Goal: Task Accomplishment & Management: Manage account settings

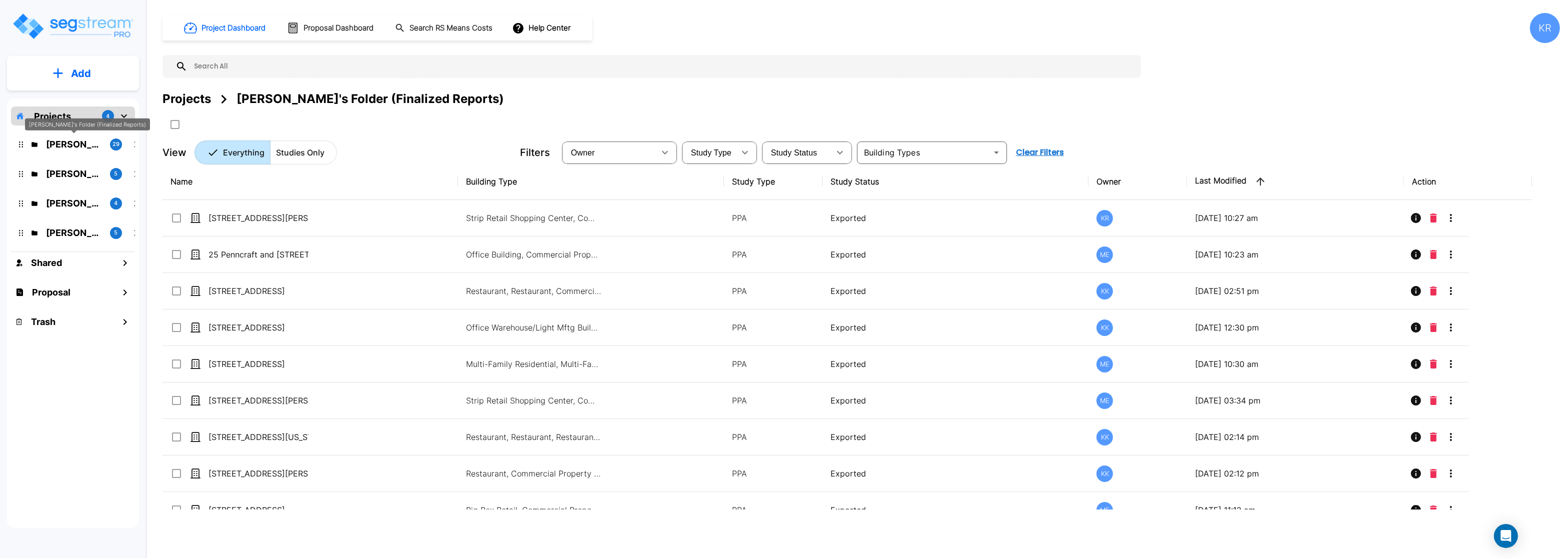
click at [66, 142] on p "[PERSON_NAME]'s Folder (Finalized Reports)" at bounding box center [74, 144] width 56 height 13
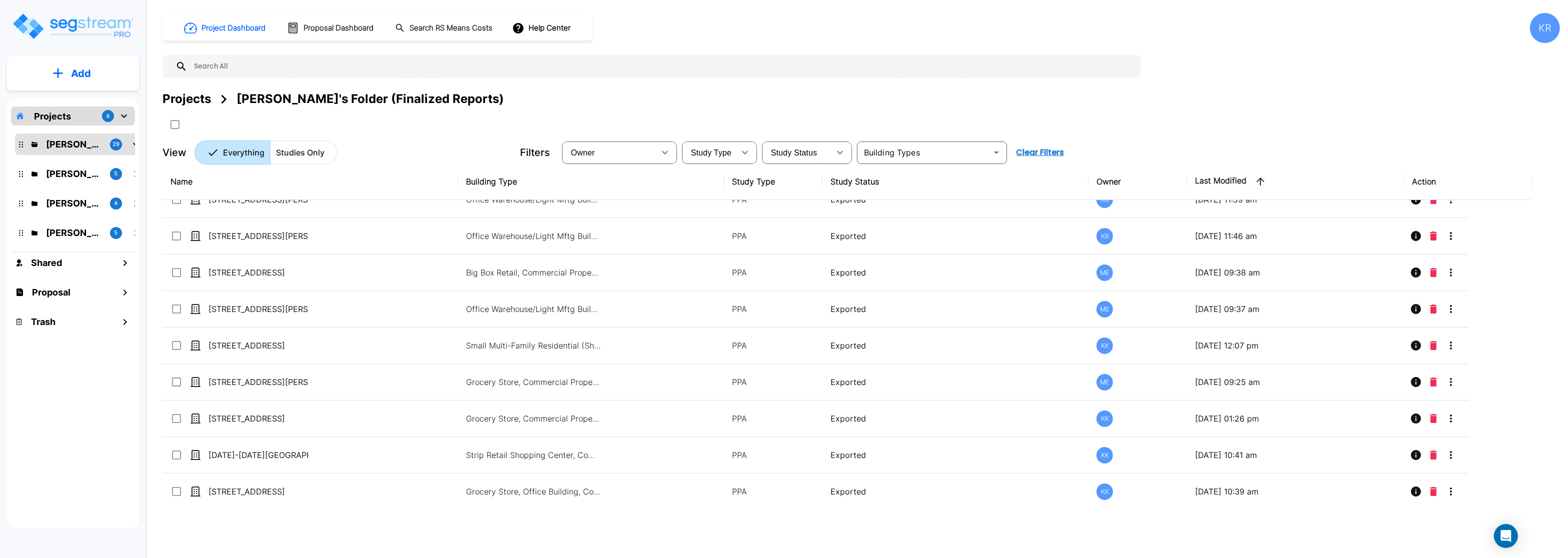
scroll to position [472, 0]
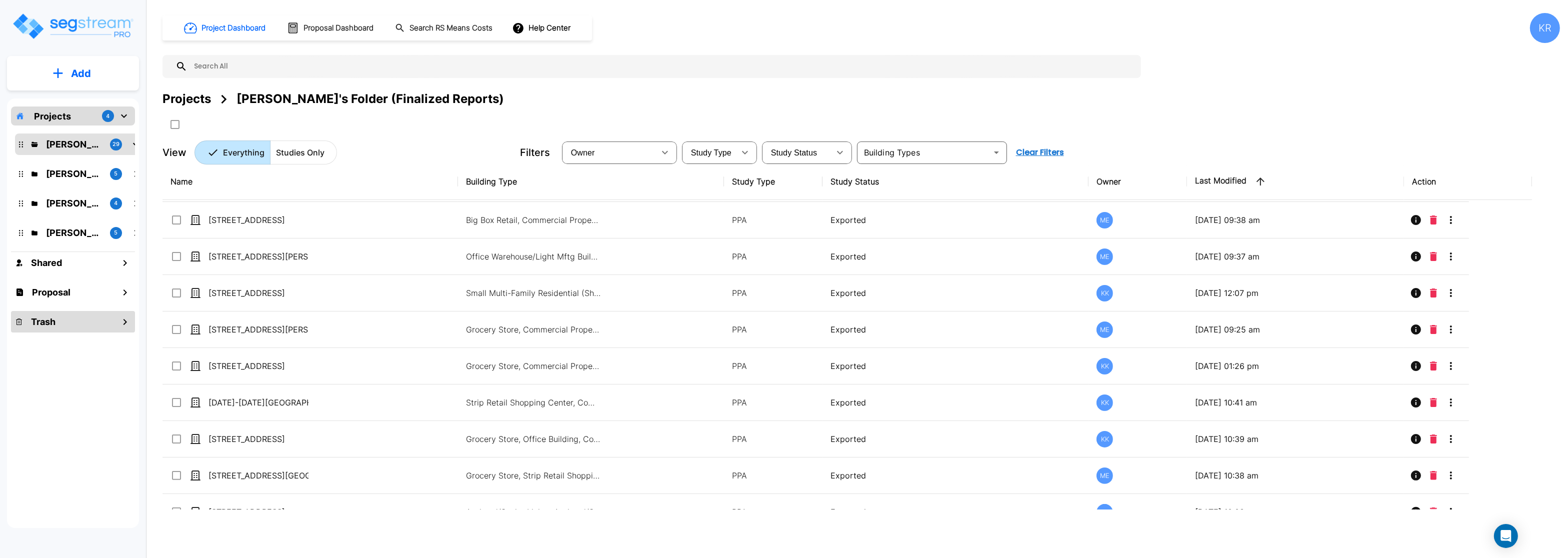
click at [49, 323] on h1 "Trash" at bounding box center [43, 322] width 24 height 13
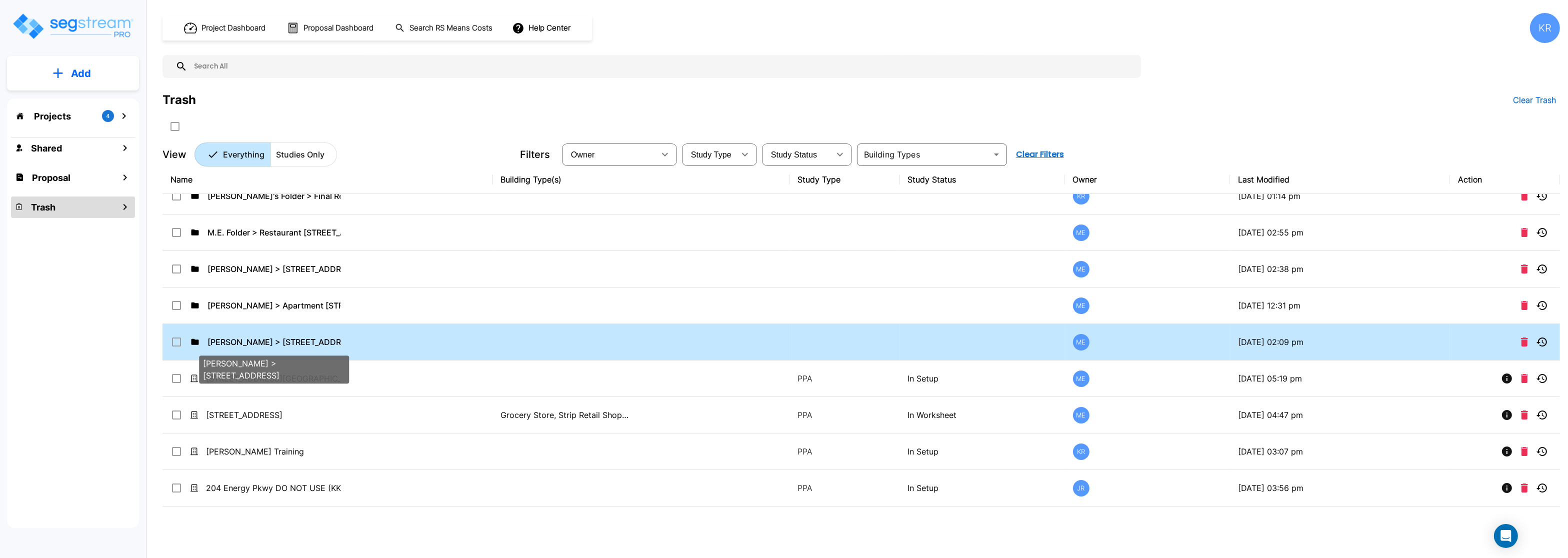
scroll to position [0, 0]
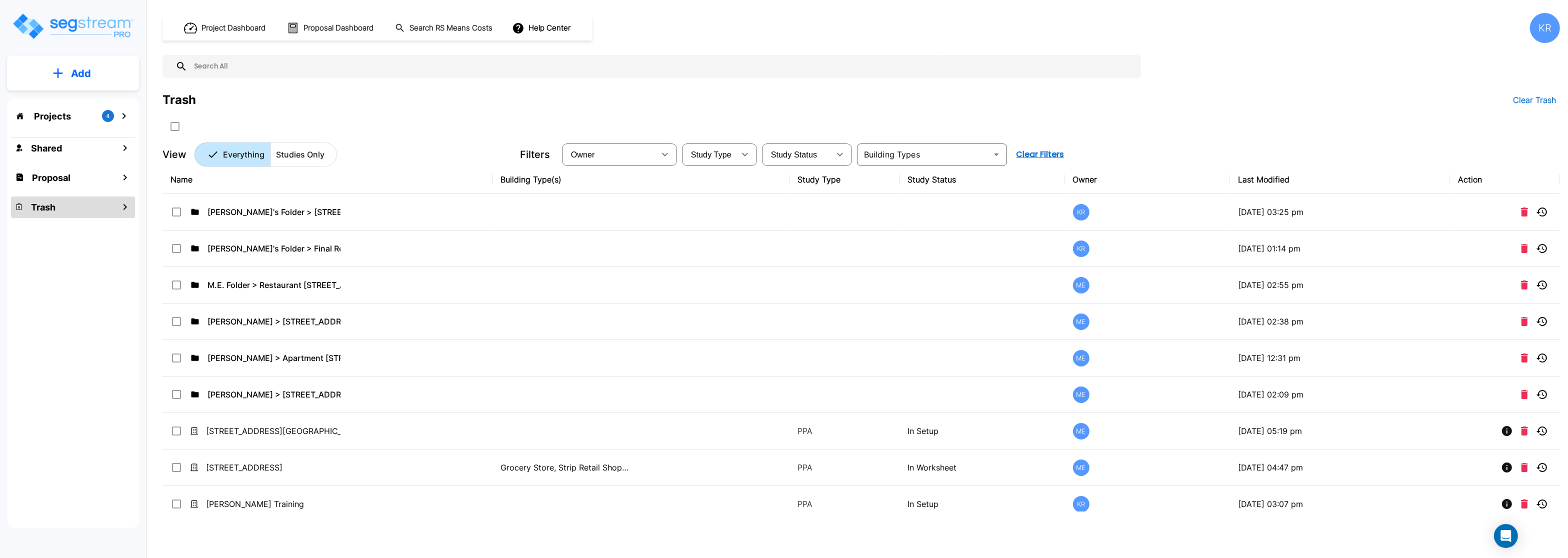
click at [69, 117] on p "Projects" at bounding box center [52, 116] width 37 height 13
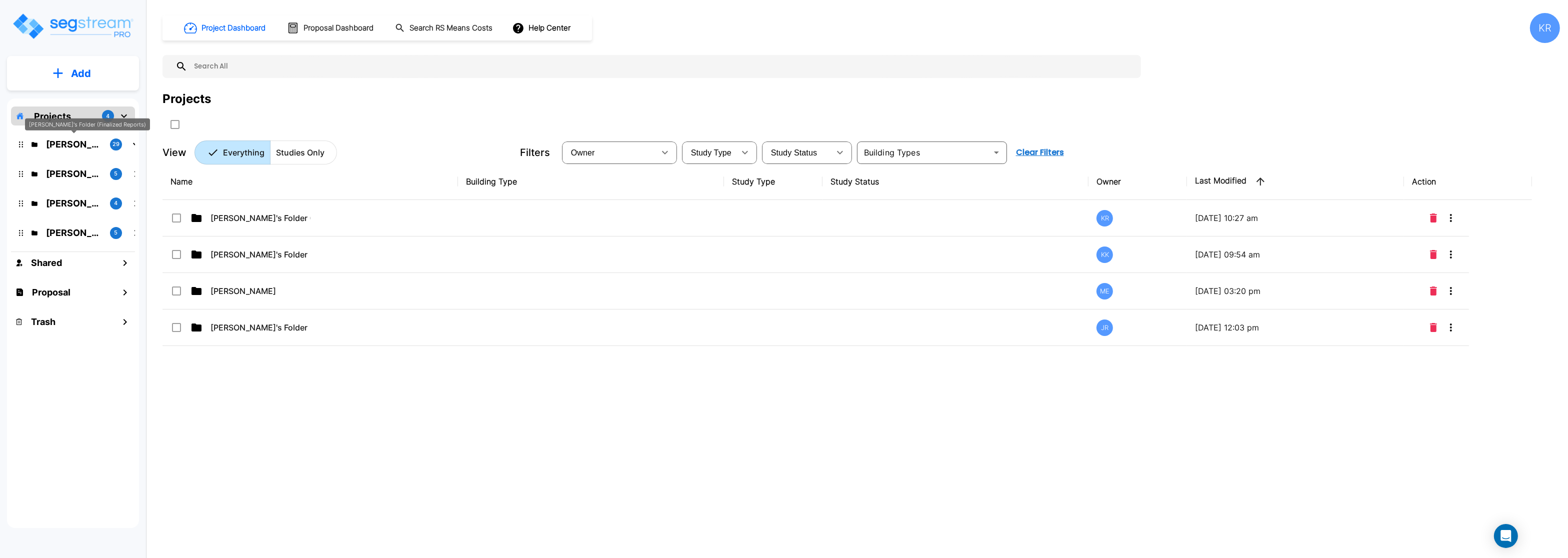
click at [66, 145] on p "[PERSON_NAME]'s Folder (Finalized Reports)" at bounding box center [74, 144] width 56 height 13
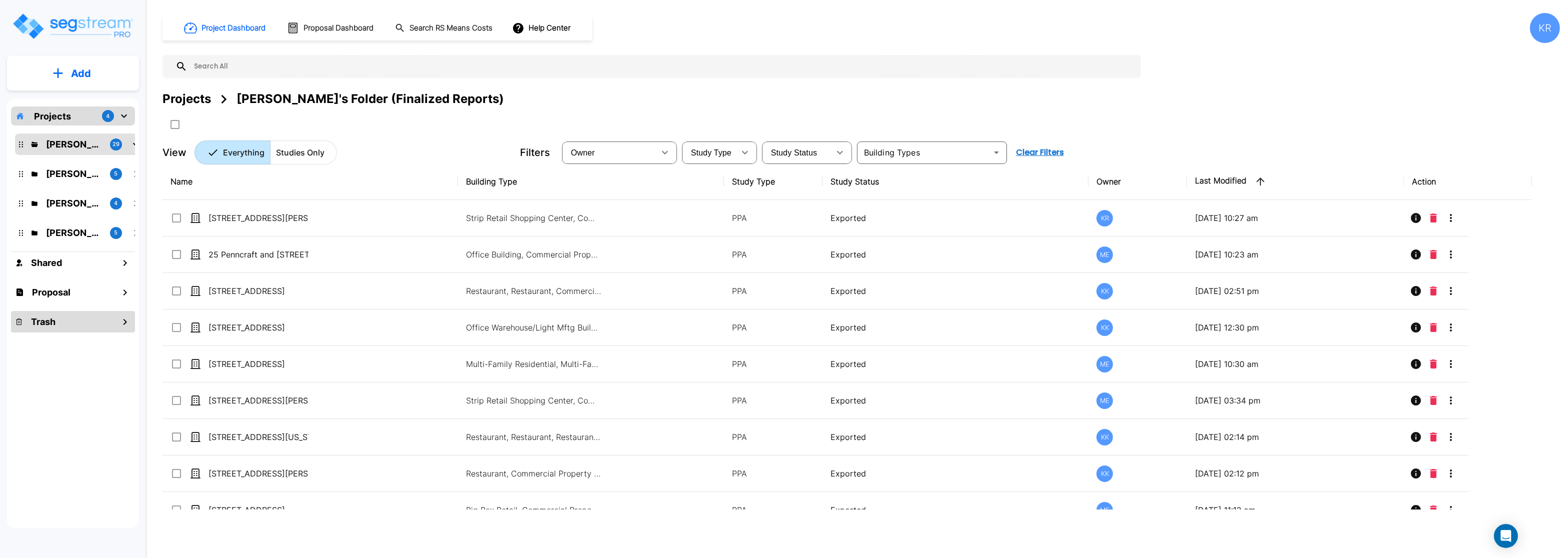
click at [34, 325] on h1 "Trash" at bounding box center [43, 322] width 24 height 13
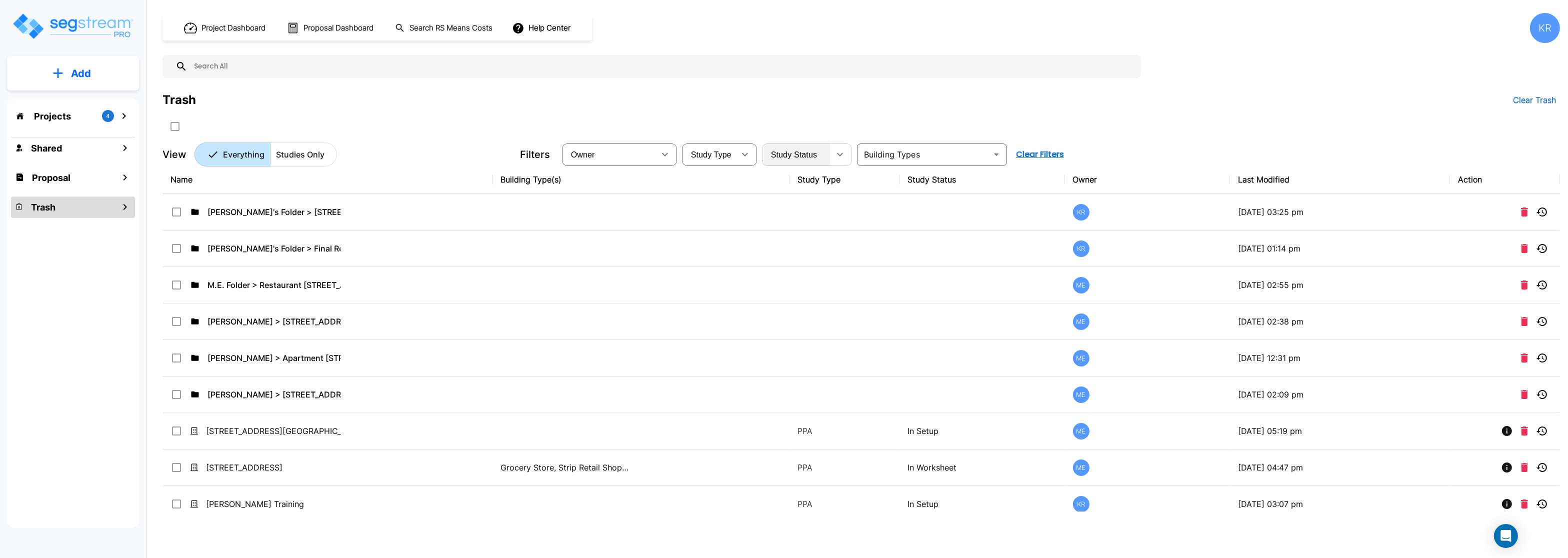
click at [782, 152] on span "Study Status" at bounding box center [794, 155] width 46 height 9
click at [782, 242] on div "Study Status In Setup In Worksheet Exported" at bounding box center [784, 279] width 1568 height 558
click at [785, 237] on div "Study Status In Setup In Worksheet Exported" at bounding box center [784, 279] width 1568 height 558
click at [804, 232] on div "Study Status In Setup In Worksheet Exported" at bounding box center [784, 279] width 1568 height 558
click at [721, 148] on div "Study Type" at bounding box center [710, 155] width 51 height 28
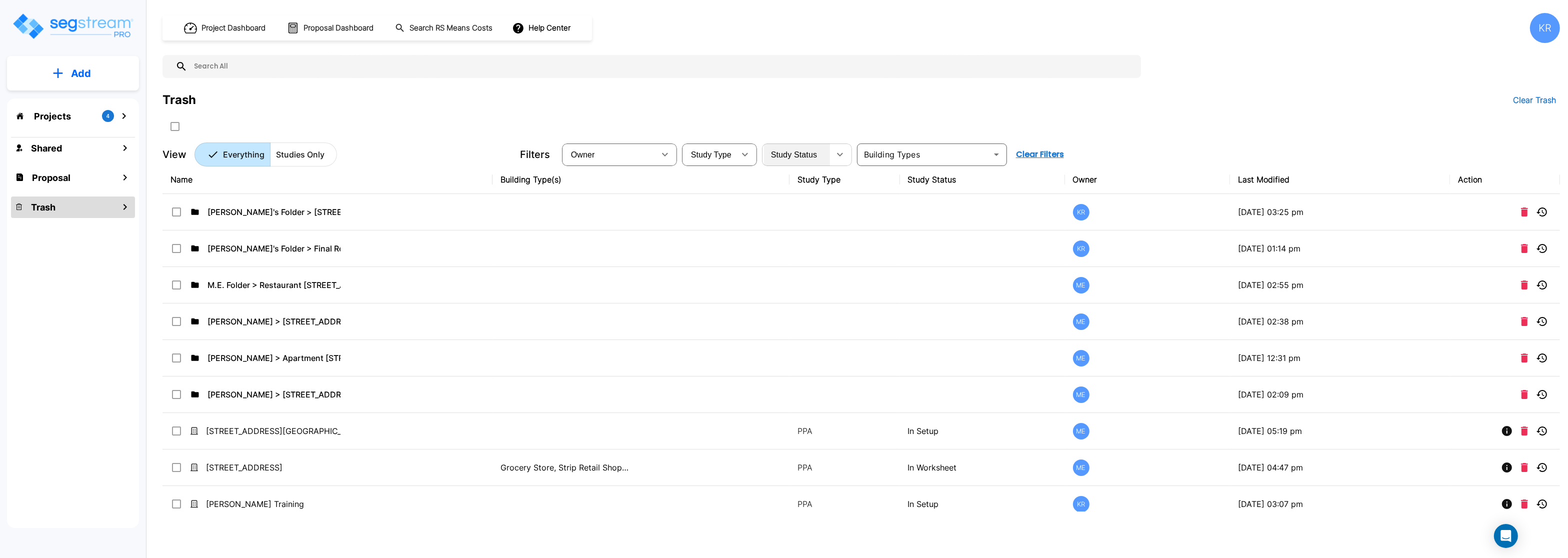
click at [788, 159] on span "Study Status" at bounding box center [794, 155] width 46 height 9
click at [797, 235] on div "Study Status In Setup In Worksheet Exported" at bounding box center [784, 279] width 1568 height 558
click at [816, 181] on th "Study Type" at bounding box center [844, 180] width 110 height 29
click at [943, 184] on th "Study Status" at bounding box center [982, 180] width 165 height 29
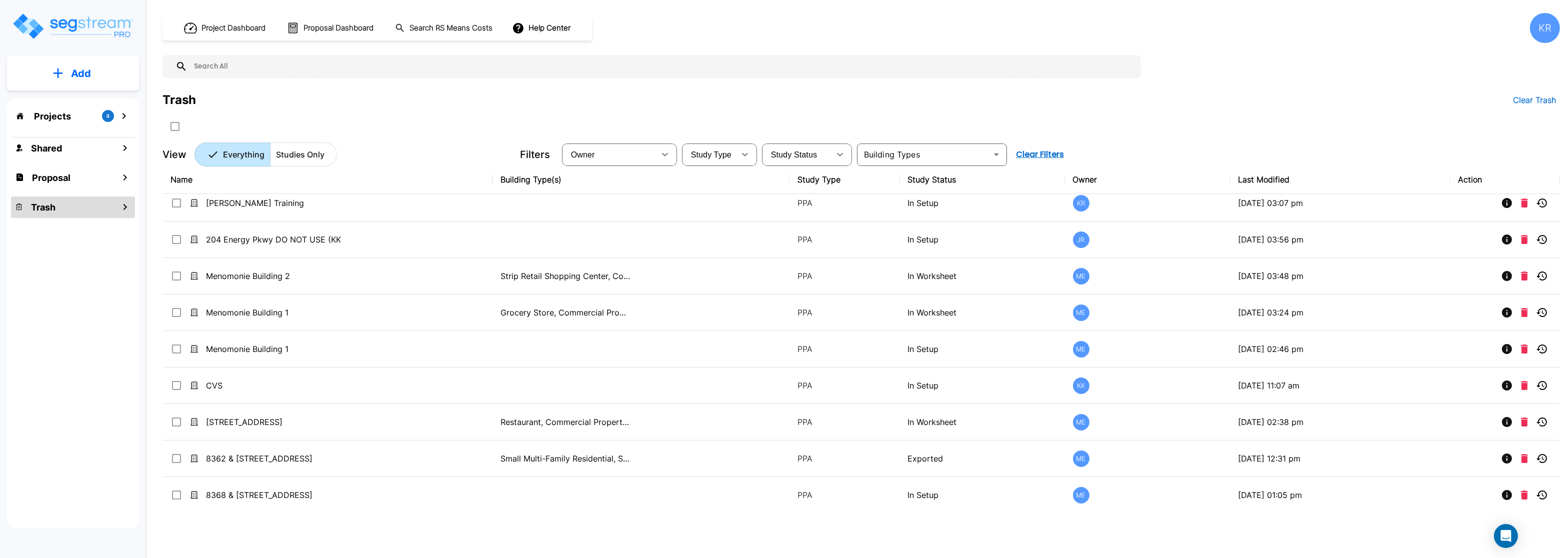
scroll to position [315, 0]
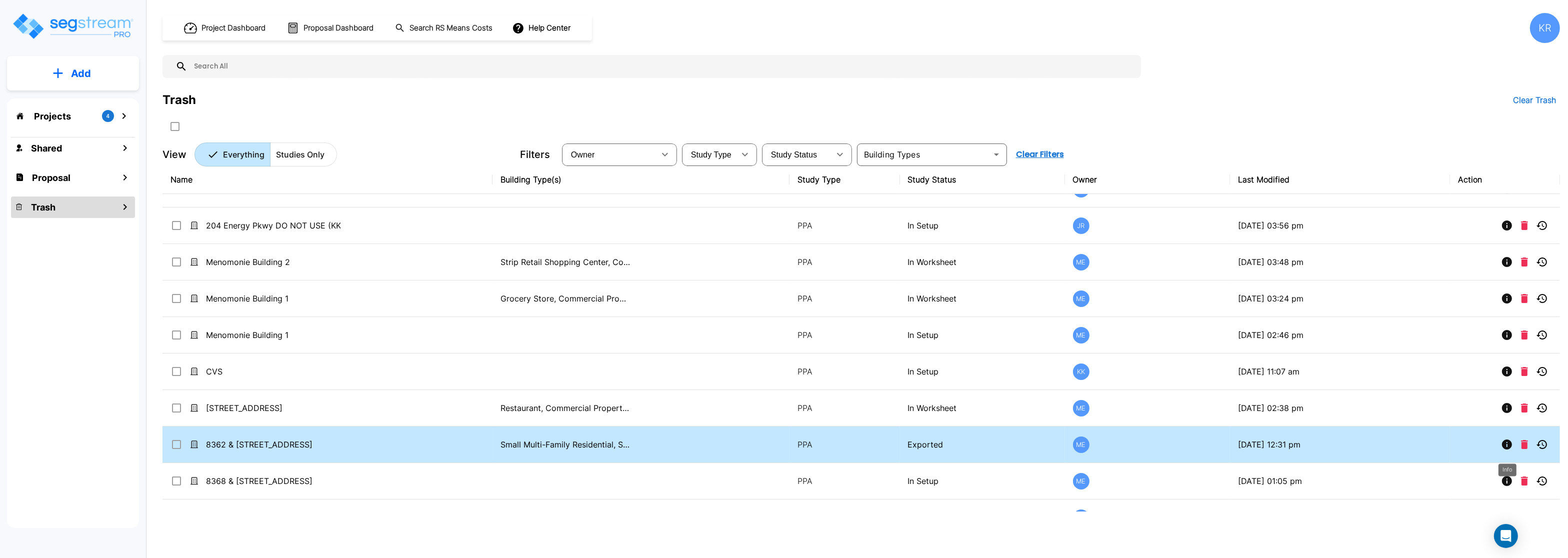
click at [1505, 449] on icon "Info" at bounding box center [1507, 444] width 10 height 10
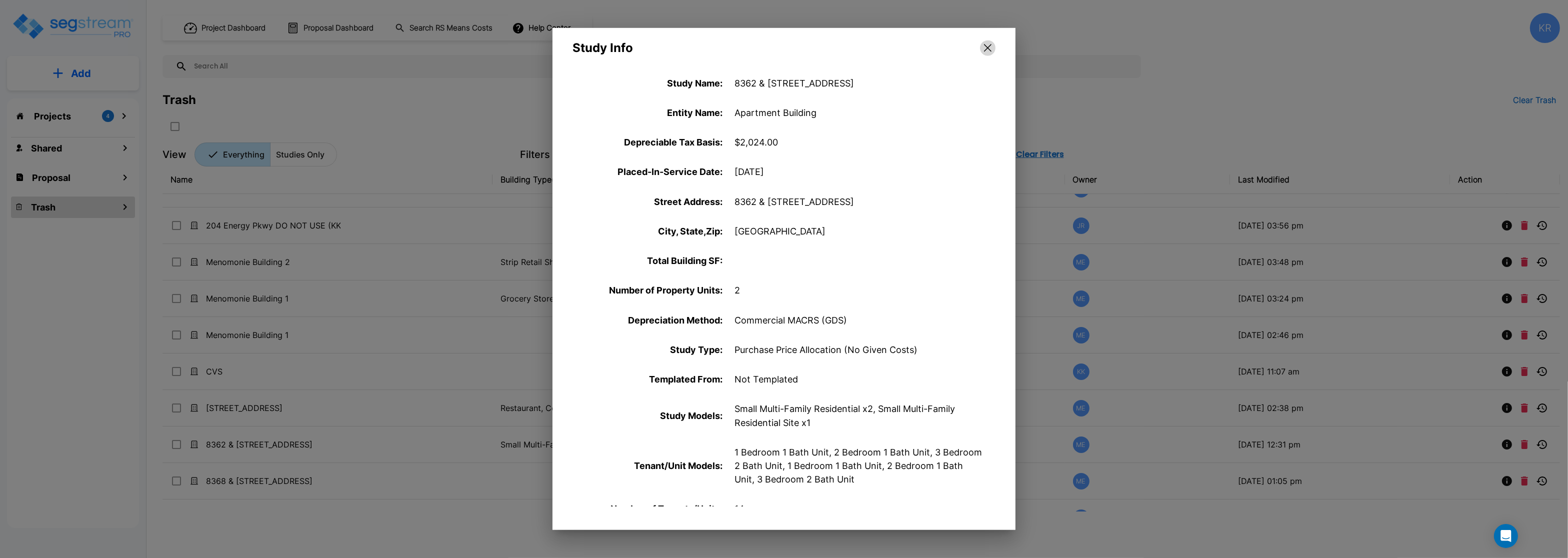
click at [984, 49] on icon "button" at bounding box center [988, 47] width 7 height 8
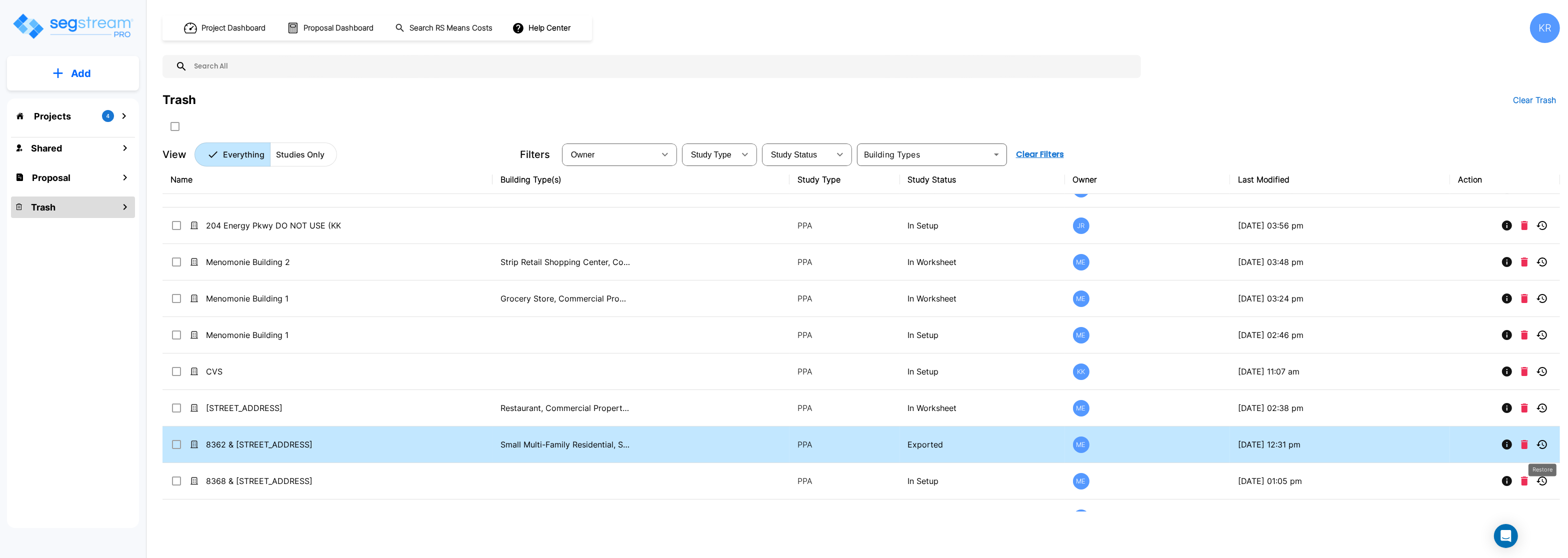
click at [1544, 444] on icon "Restore" at bounding box center [1541, 444] width 10 height 9
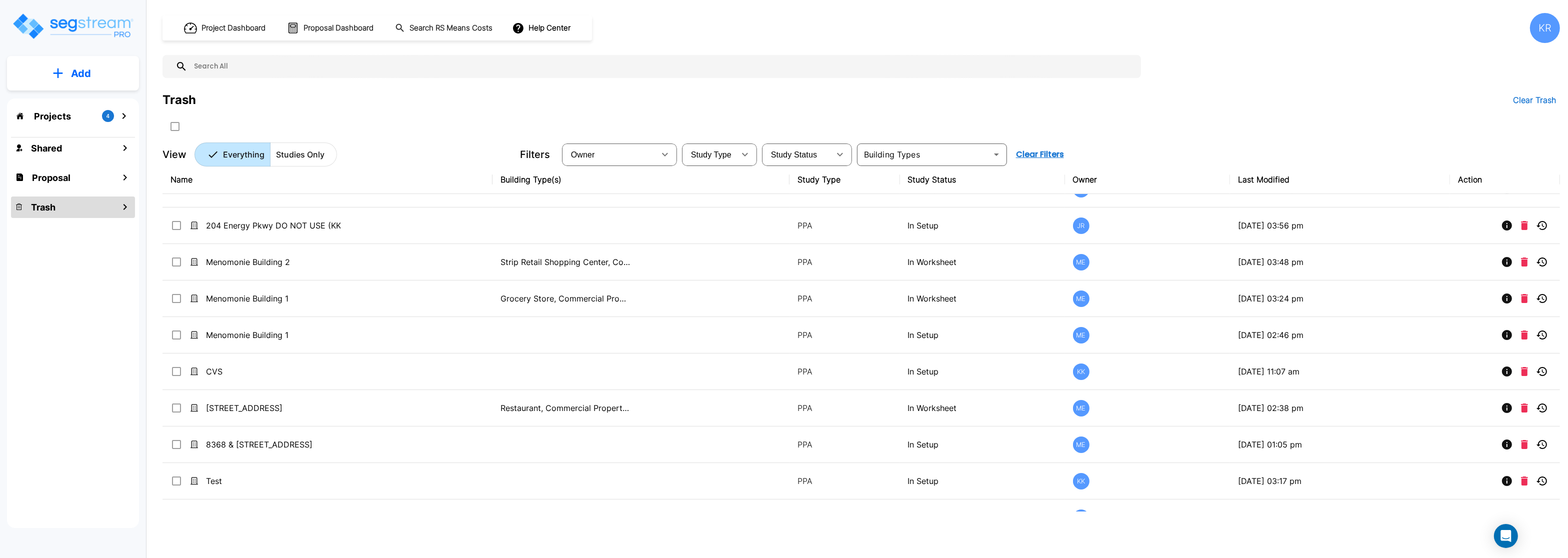
click at [43, 107] on div "Projects 4" at bounding box center [73, 116] width 124 height 19
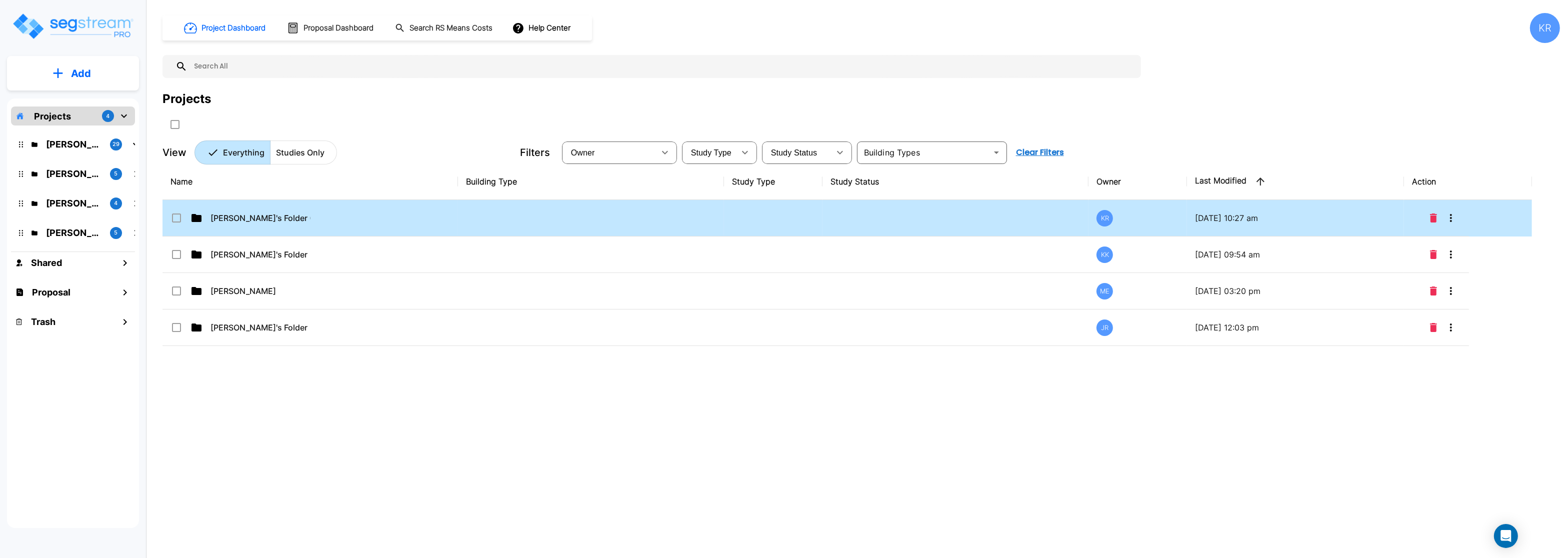
click at [270, 217] on p "[PERSON_NAME]'s Folder (Finalized Reports)" at bounding box center [261, 218] width 100 height 12
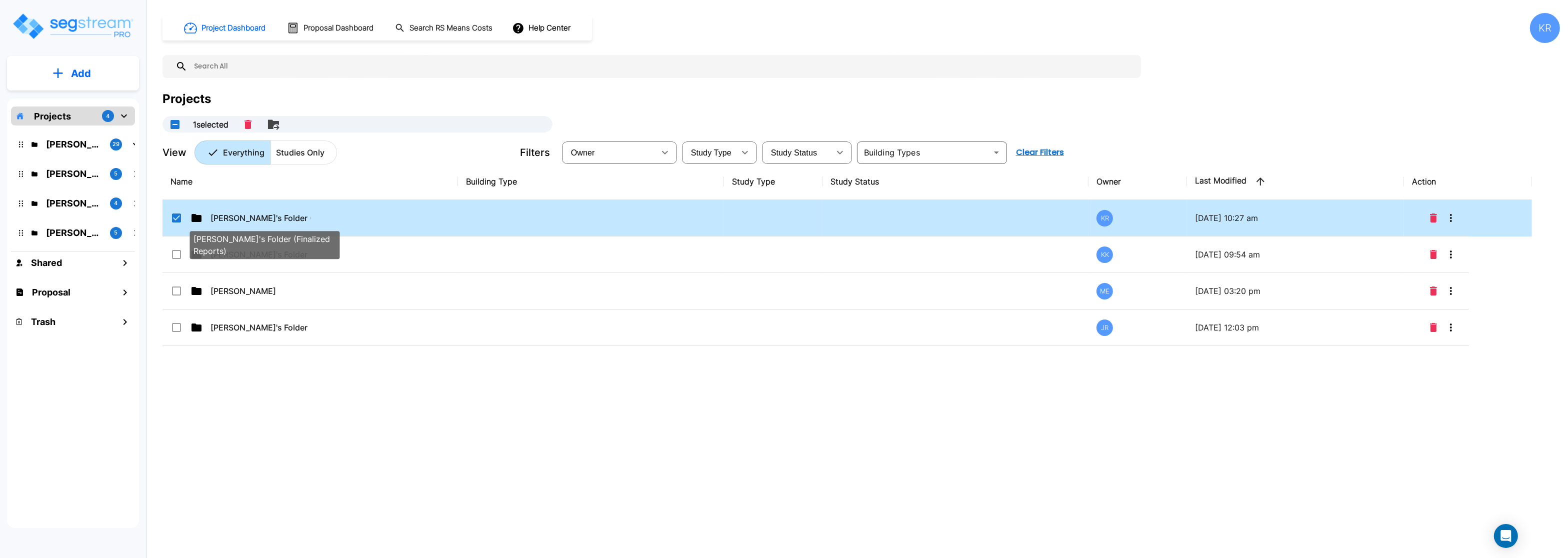
click at [275, 220] on p "[PERSON_NAME]'s Folder (Finalized Reports)" at bounding box center [261, 218] width 100 height 12
checkbox input "false"
click at [275, 220] on p "[PERSON_NAME]'s Folder (Finalized Reports)" at bounding box center [261, 218] width 100 height 12
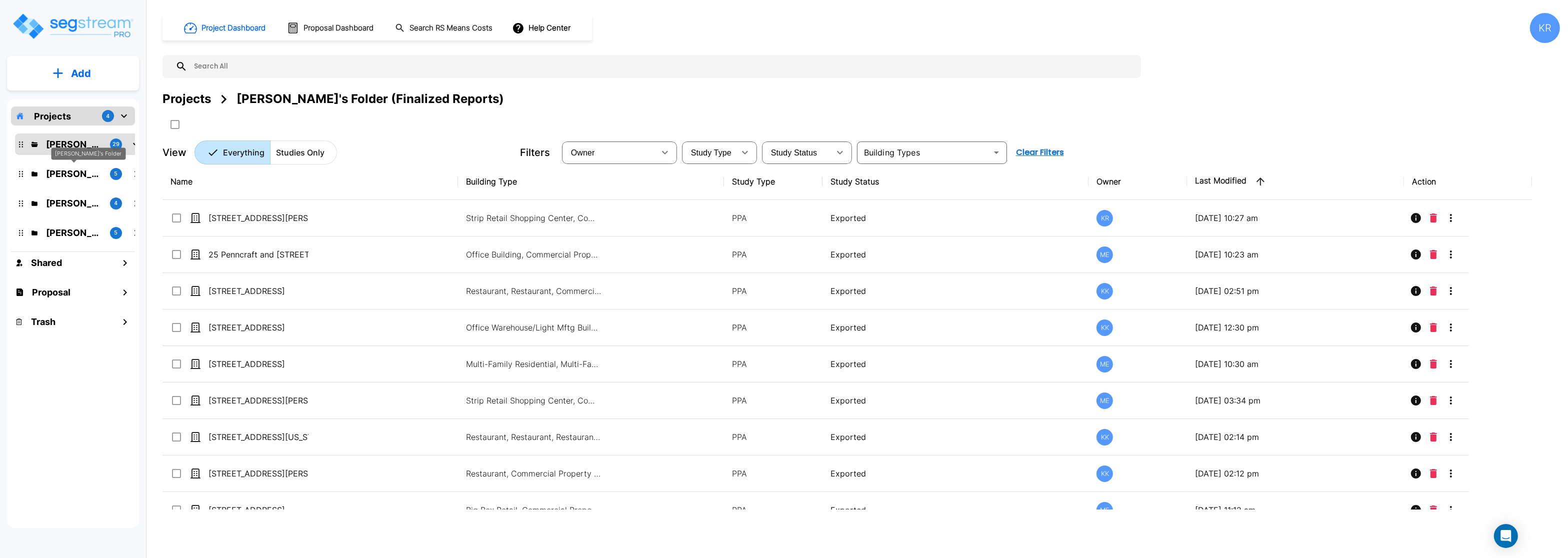
click at [71, 175] on p "[PERSON_NAME]'s Folder" at bounding box center [74, 173] width 56 height 13
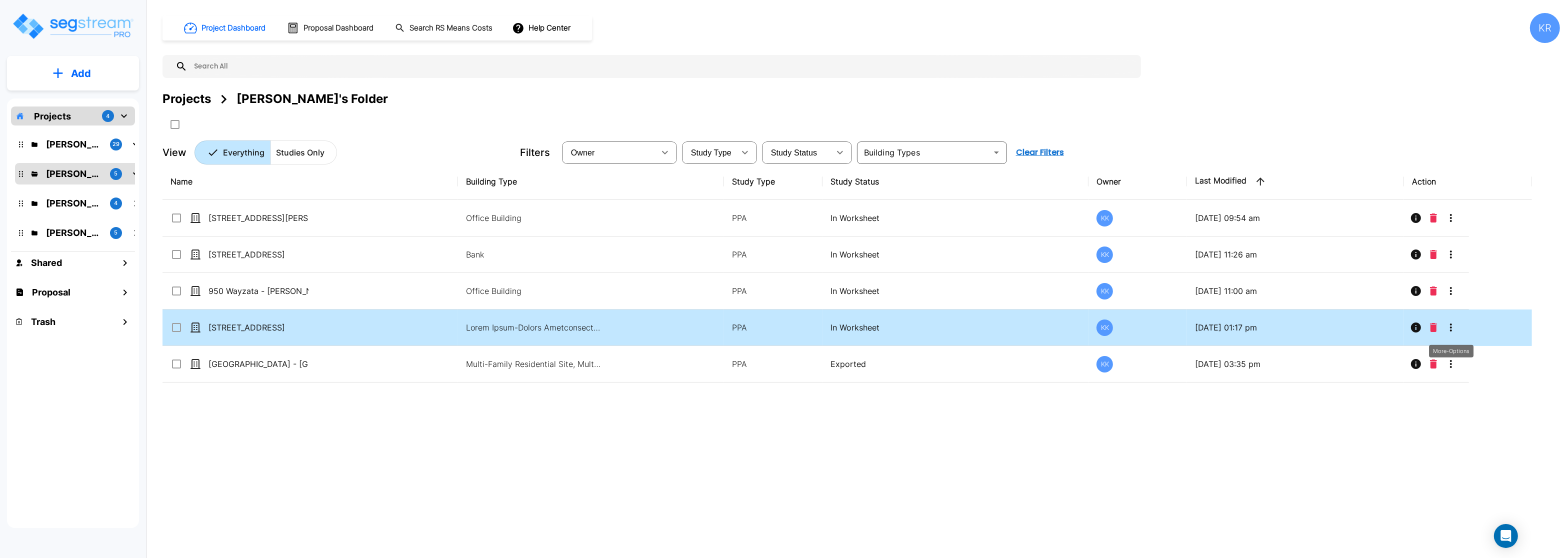
click at [1449, 330] on icon "More-Options" at bounding box center [1451, 327] width 12 height 12
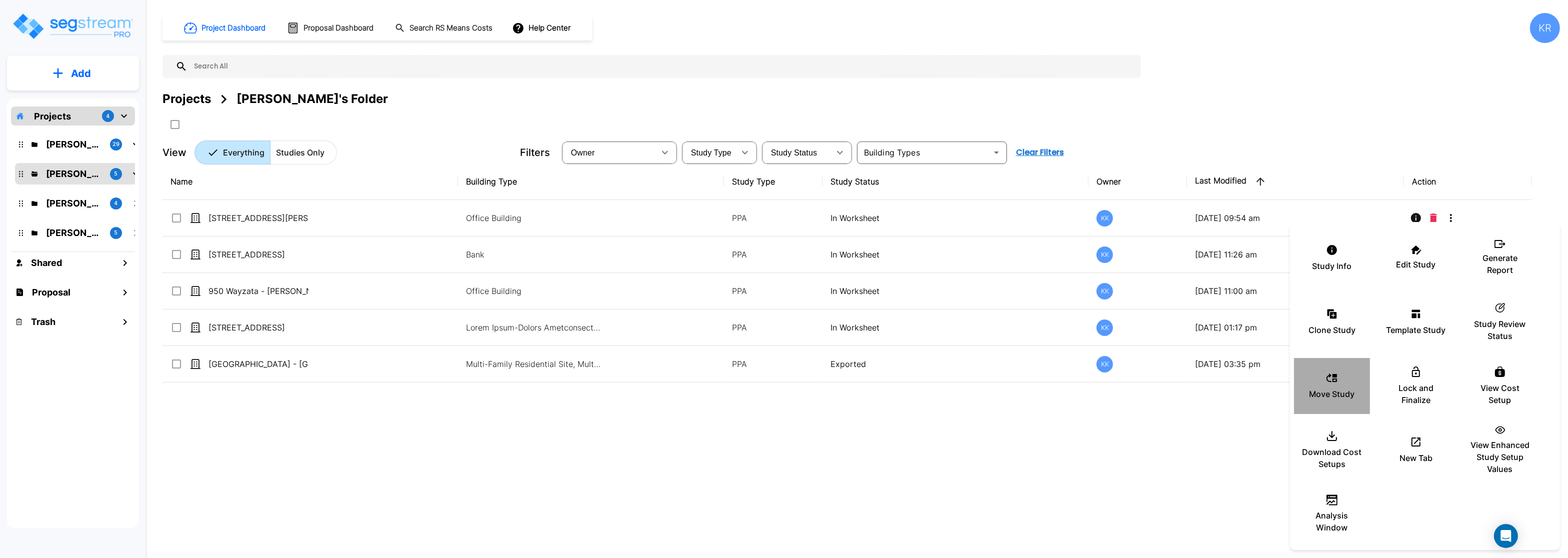
click at [1338, 389] on p "Move Study" at bounding box center [1332, 394] width 46 height 12
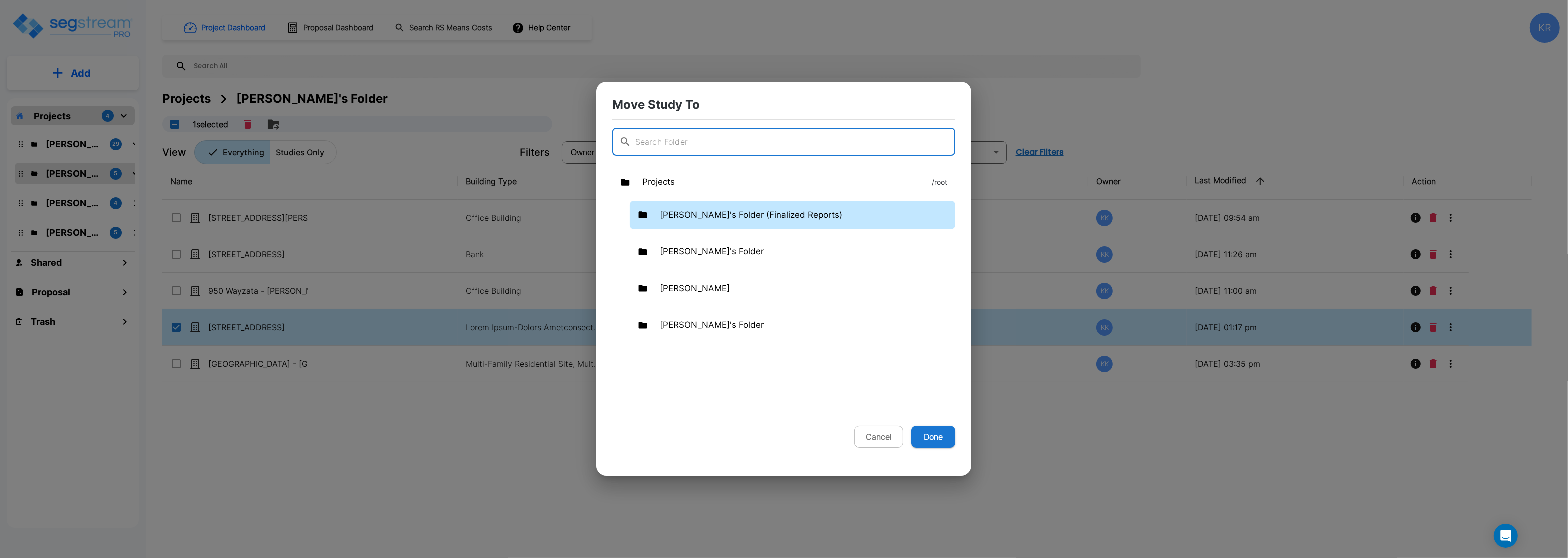
click at [690, 215] on p "[PERSON_NAME]'s Folder (Finalized Reports)" at bounding box center [751, 215] width 183 height 13
click at [933, 438] on button "Done" at bounding box center [933, 437] width 44 height 22
checkbox input "false"
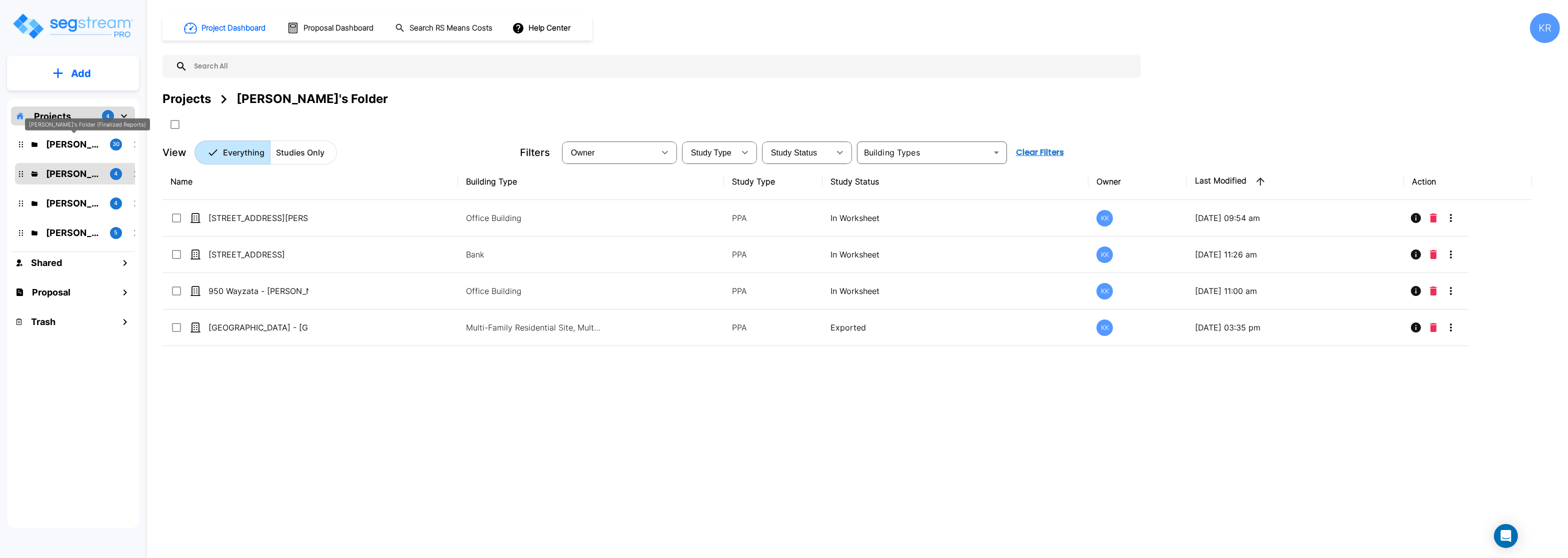
click at [72, 144] on p "[PERSON_NAME]'s Folder (Finalized Reports)" at bounding box center [74, 144] width 56 height 13
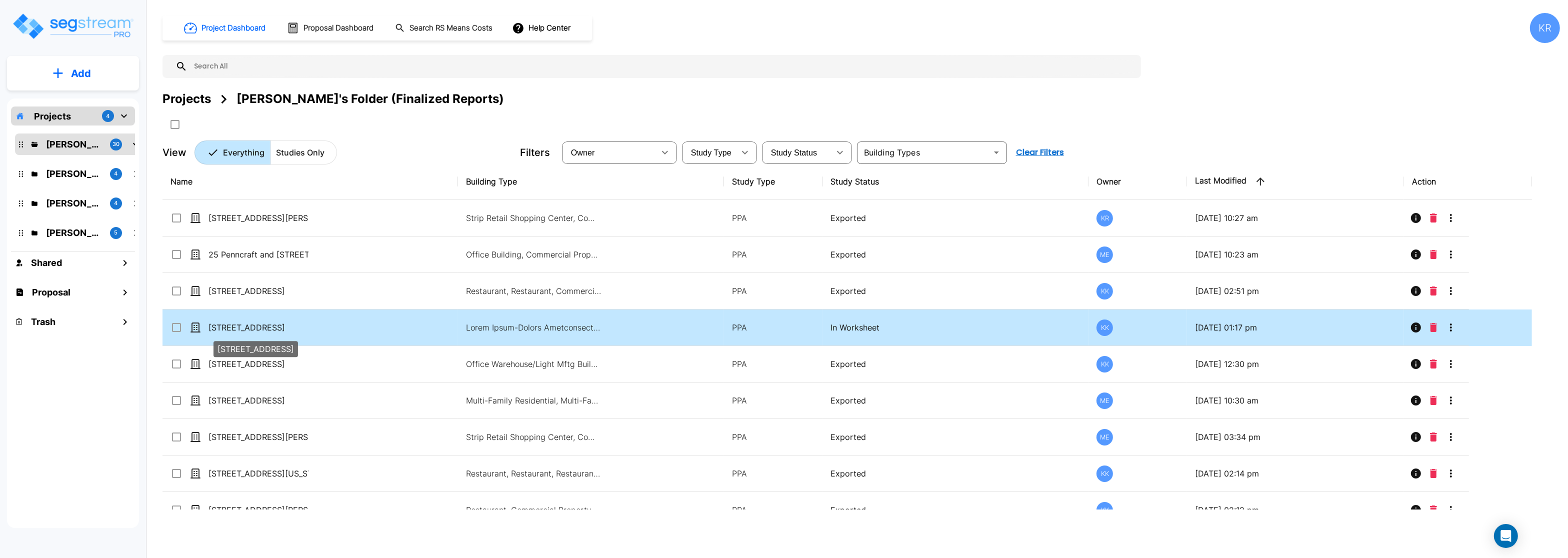
click at [226, 332] on p "[STREET_ADDRESS]" at bounding box center [259, 327] width 100 height 12
checkbox input "true"
